Goal: Navigation & Orientation: Find specific page/section

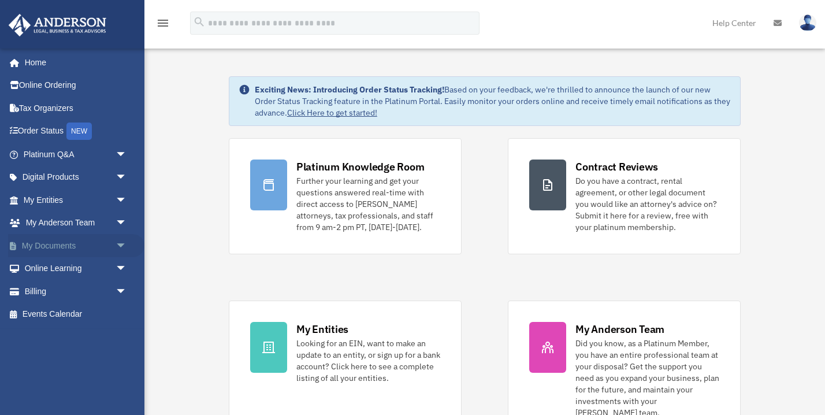
click at [27, 240] on link "My Documents arrow_drop_down" at bounding box center [76, 245] width 136 height 23
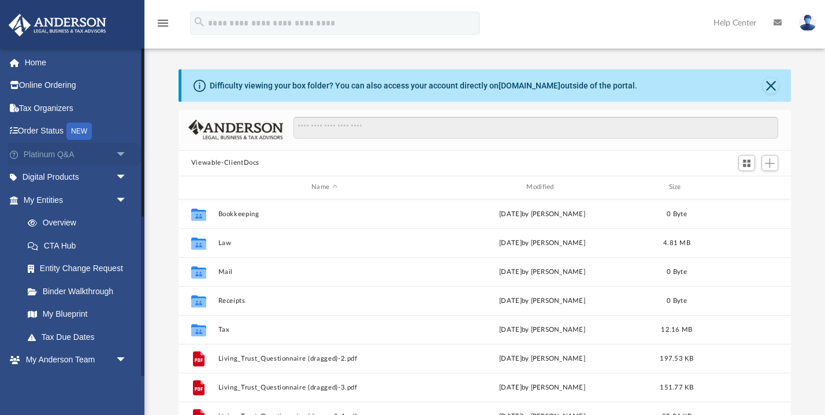
click at [87, 152] on link "Platinum Q&A arrow_drop_down" at bounding box center [76, 154] width 136 height 23
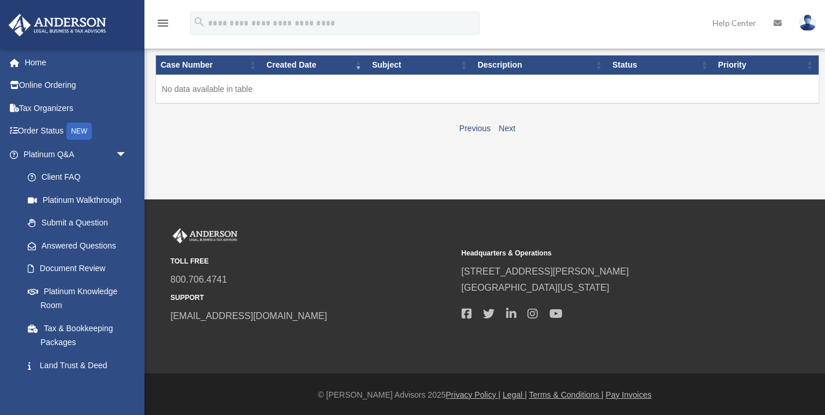
scroll to position [137, 0]
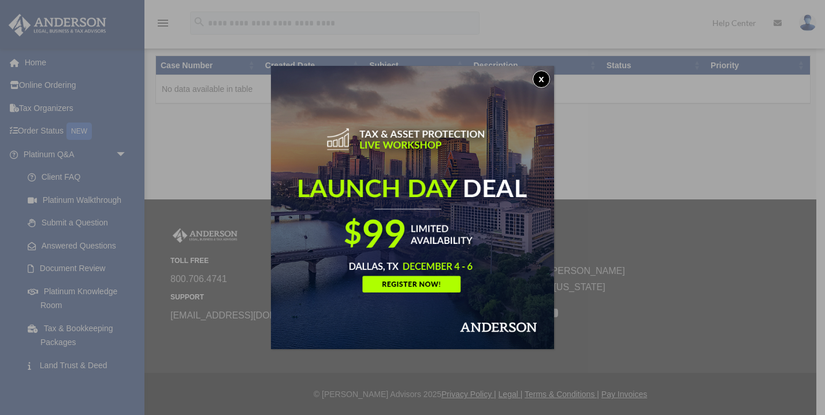
click at [541, 81] on button "x" at bounding box center [540, 78] width 17 height 17
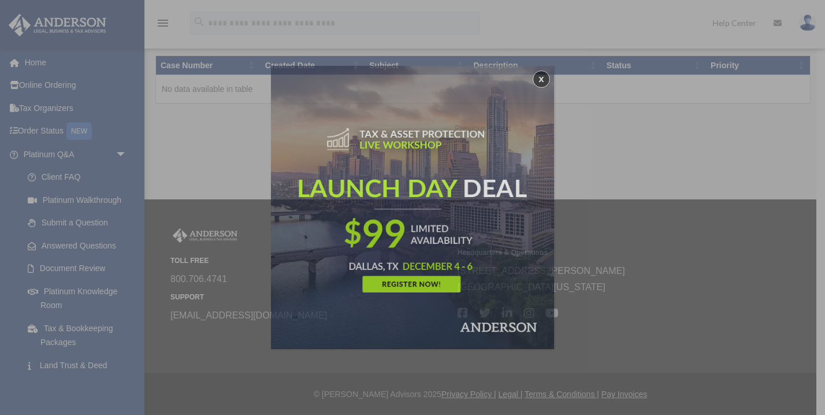
scroll to position [136, 0]
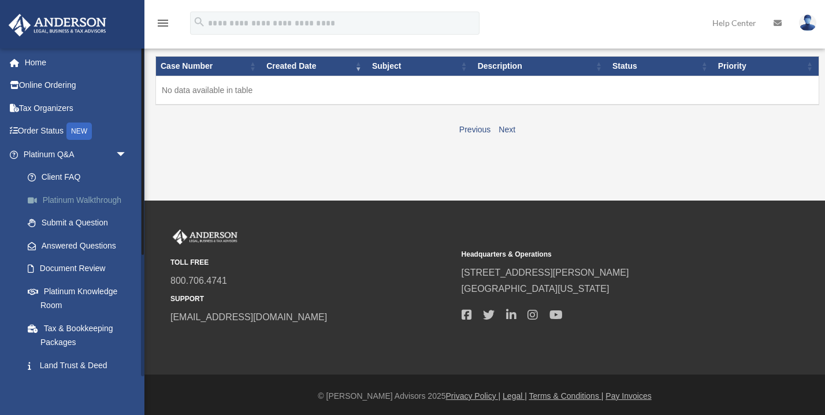
click at [61, 197] on link "Platinum Walkthrough" at bounding box center [80, 199] width 128 height 23
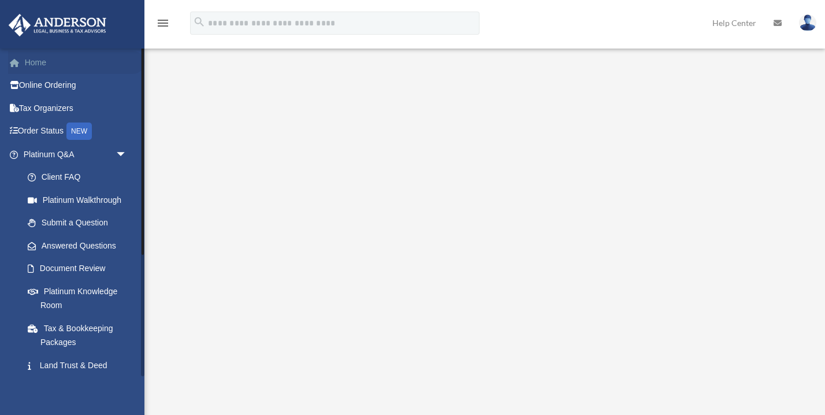
click at [31, 61] on link "Home" at bounding box center [76, 62] width 136 height 23
